Goal: Task Accomplishment & Management: Manage account settings

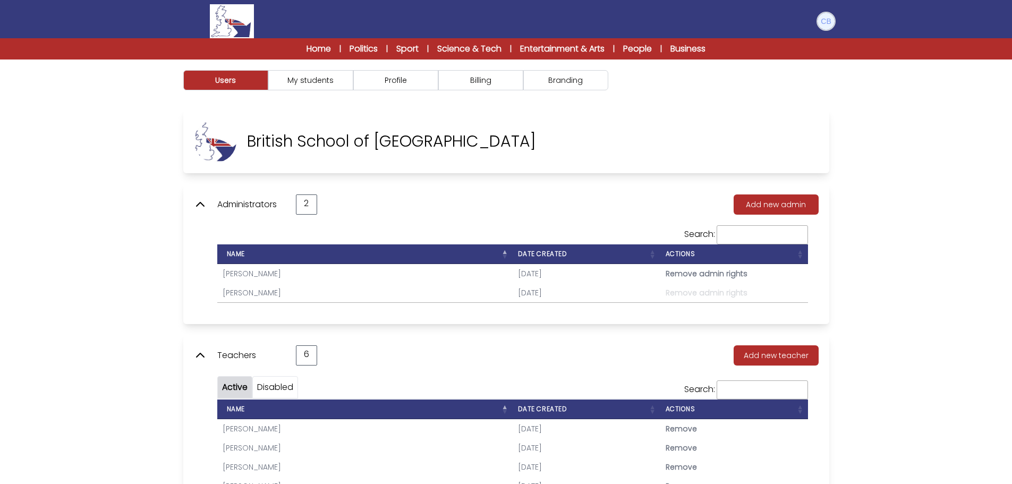
click at [826, 18] on img at bounding box center [826, 21] width 17 height 17
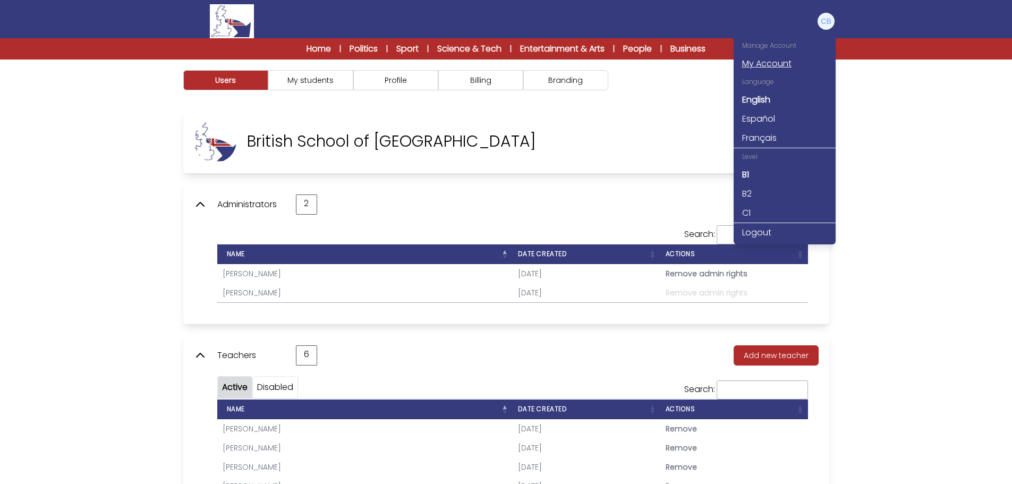
click at [769, 63] on link "My Account" at bounding box center [785, 63] width 102 height 19
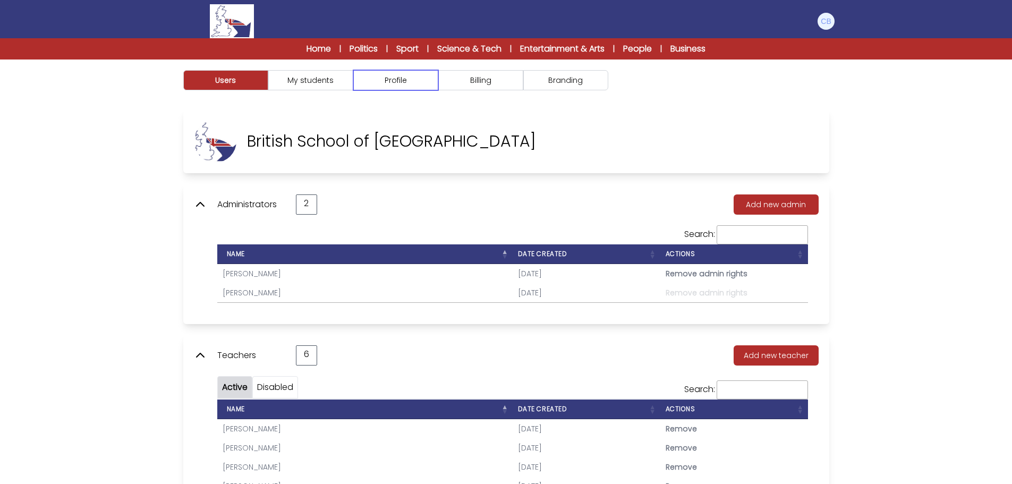
click at [399, 77] on button "Profile" at bounding box center [395, 80] width 85 height 20
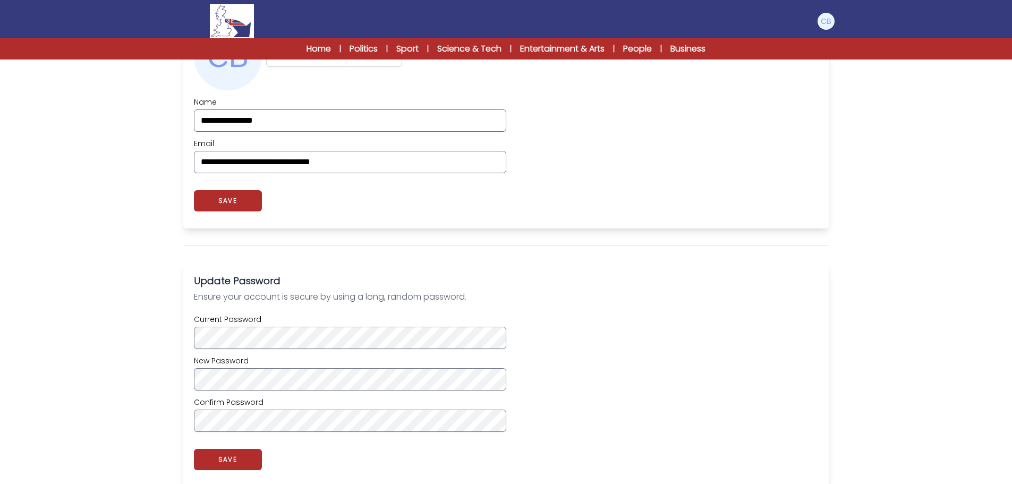
scroll to position [478, 0]
